Goal: Task Accomplishment & Management: Use online tool/utility

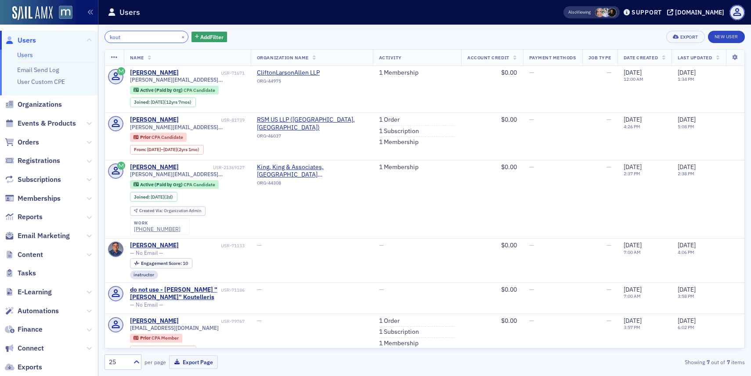
click at [161, 40] on input "kout" at bounding box center [146, 37] width 84 height 12
click at [179, 33] on button "×" at bounding box center [183, 36] width 8 height 8
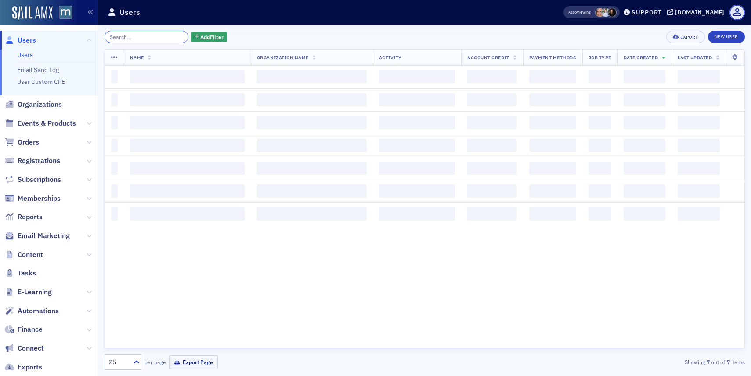
click at [156, 40] on input "search" at bounding box center [146, 37] width 84 height 12
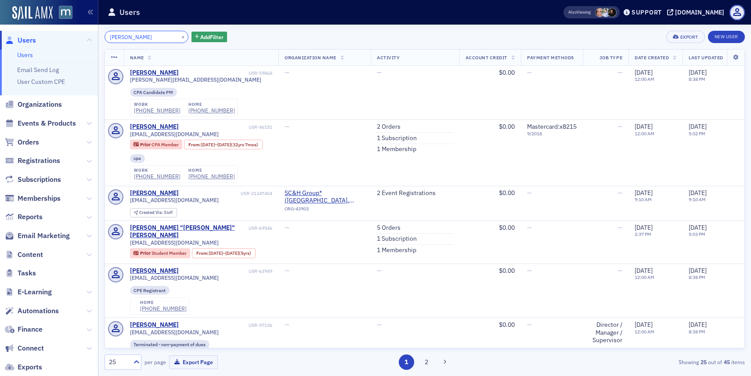
type input "[PERSON_NAME]"
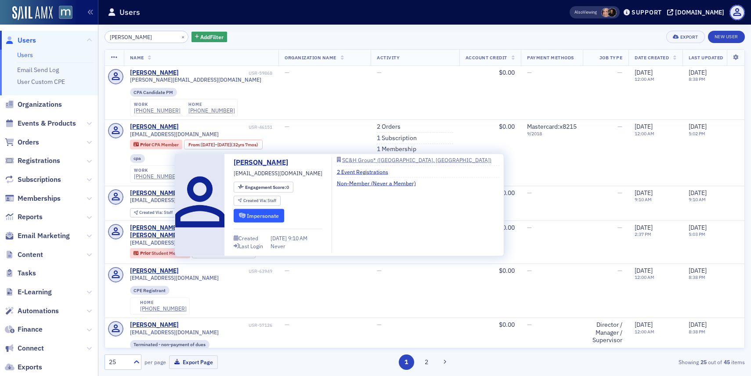
click at [244, 211] on button "Impersonate" at bounding box center [258, 215] width 50 height 14
